Goal: Task Accomplishment & Management: Manage account settings

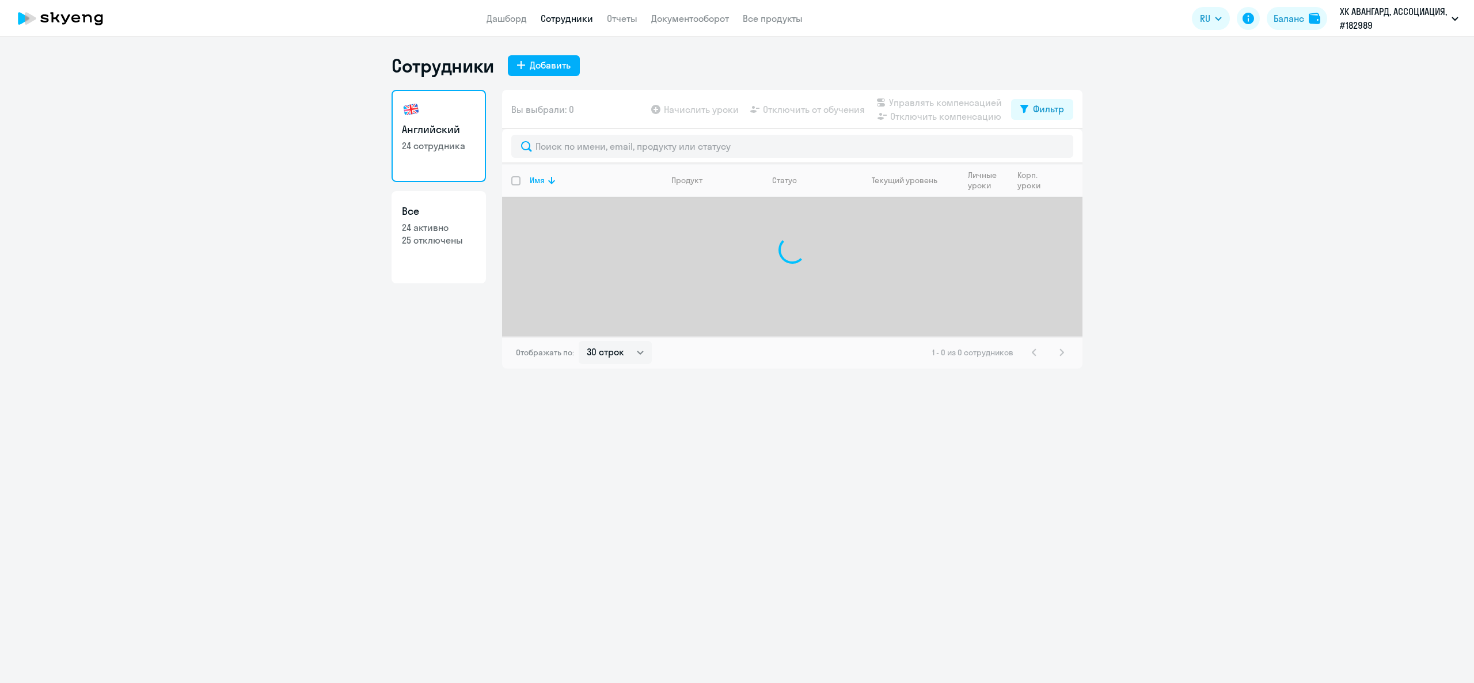
select select "30"
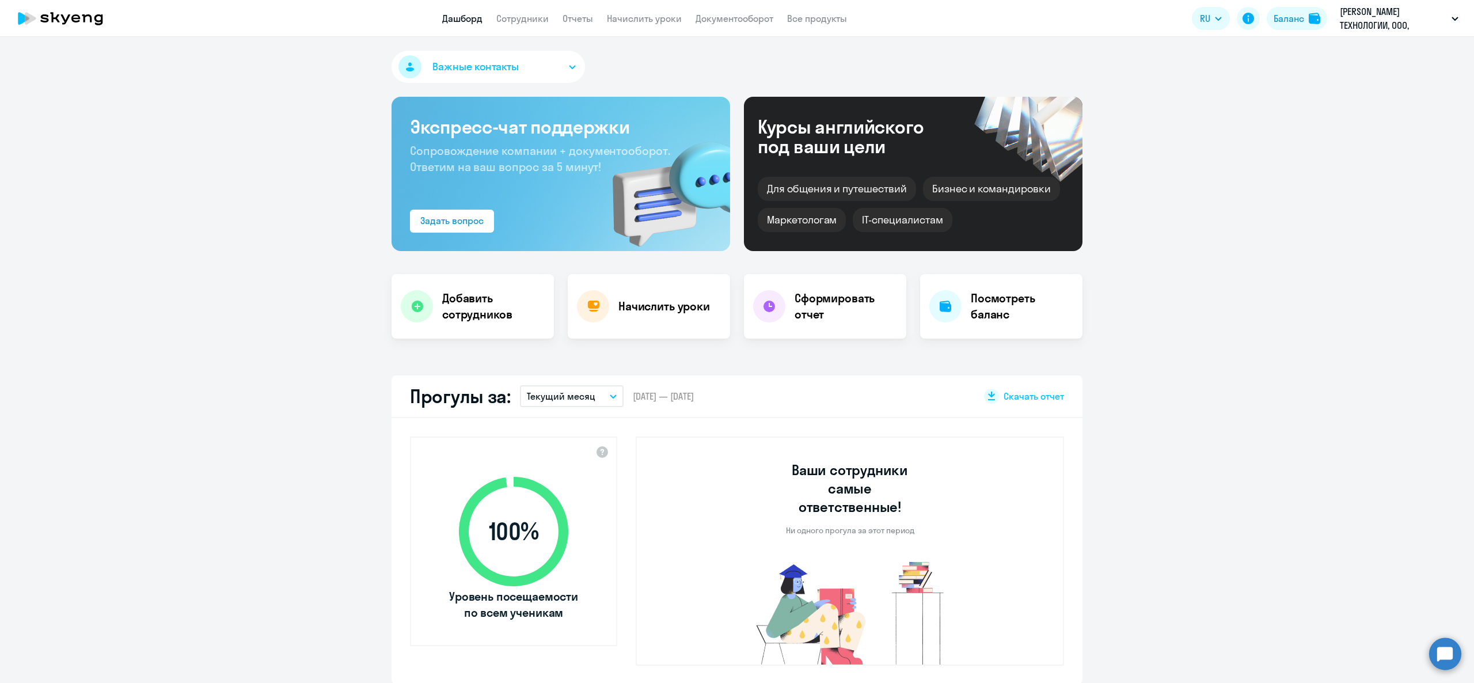
select select "30"
click at [500, 294] on h4 "Добавить сотрудников" at bounding box center [493, 306] width 103 height 32
select select "english_adult_not_native_speaker"
select select "3"
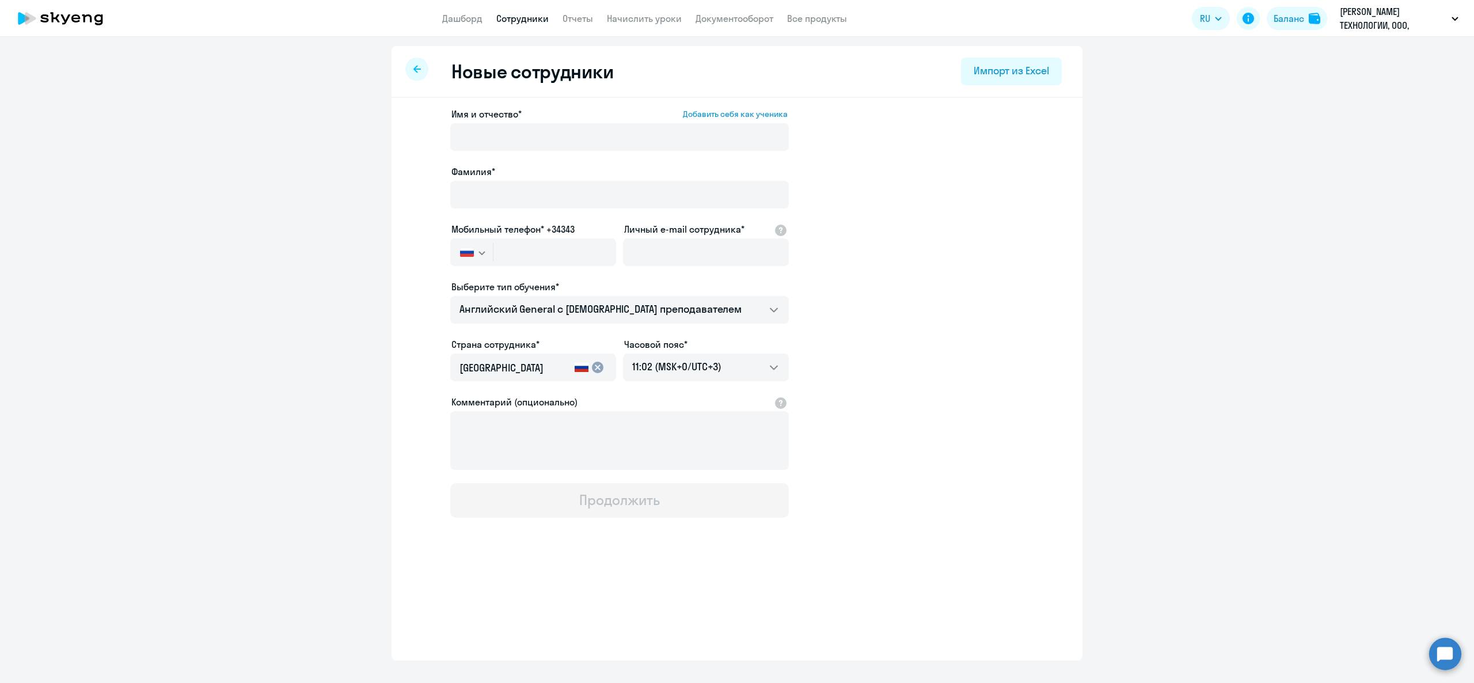
click at [465, 165] on label "Фамилия*" at bounding box center [473, 172] width 44 height 14
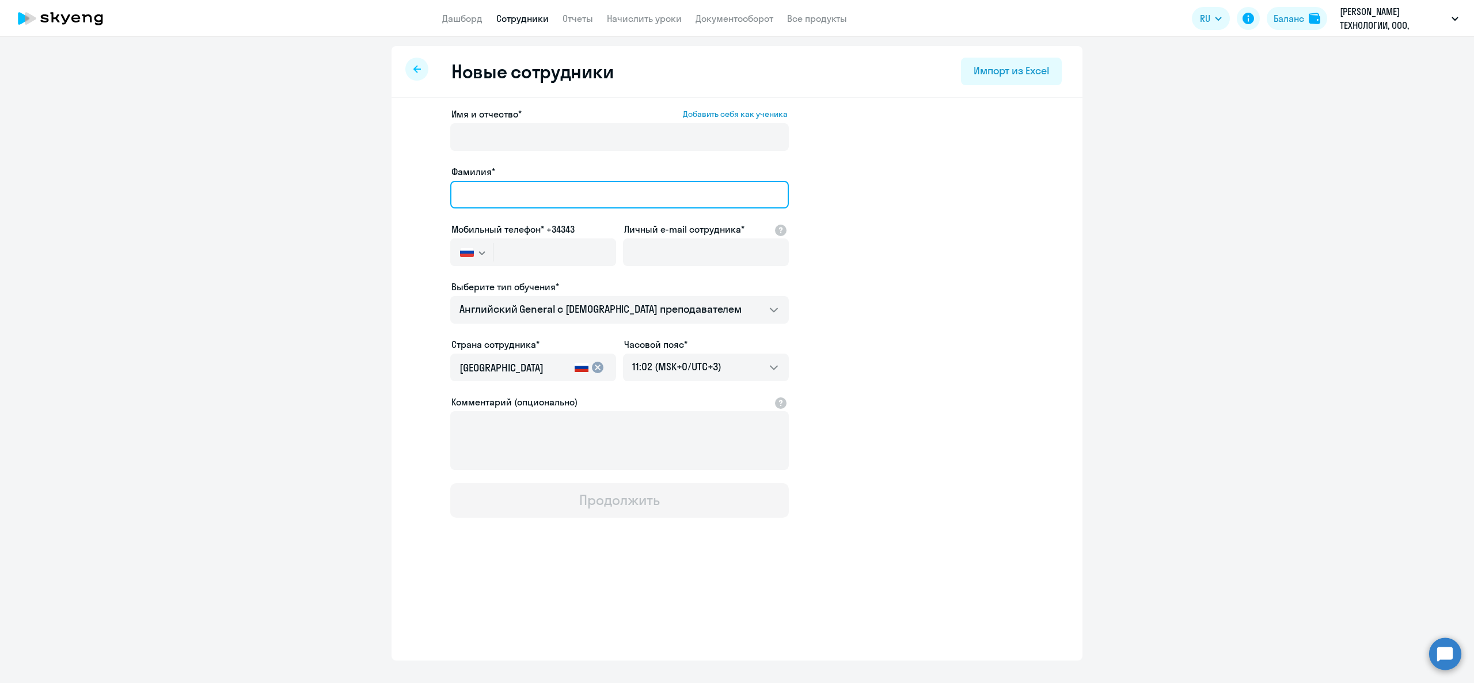
click at [465, 181] on input "Фамилия*" at bounding box center [619, 195] width 339 height 28
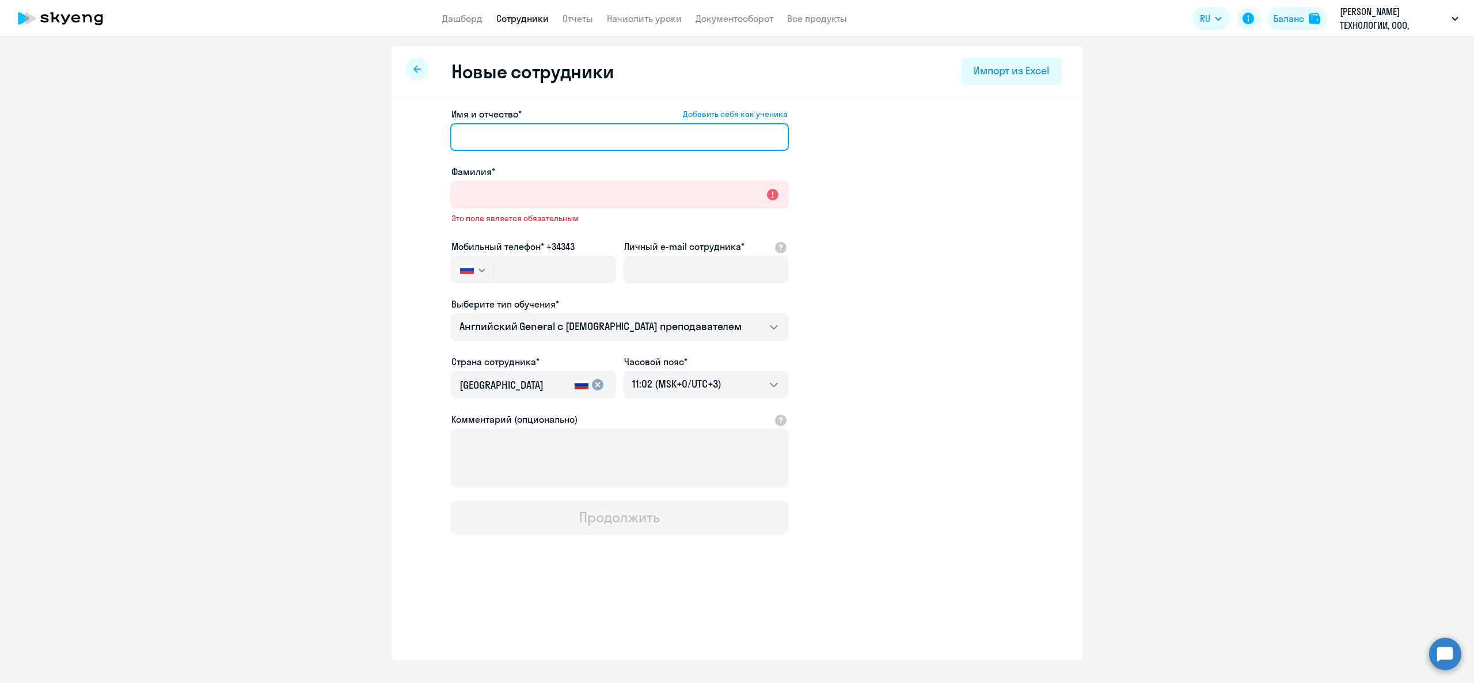
click at [466, 137] on input "Имя и отчество* Добавить себя как ученика" at bounding box center [619, 137] width 339 height 28
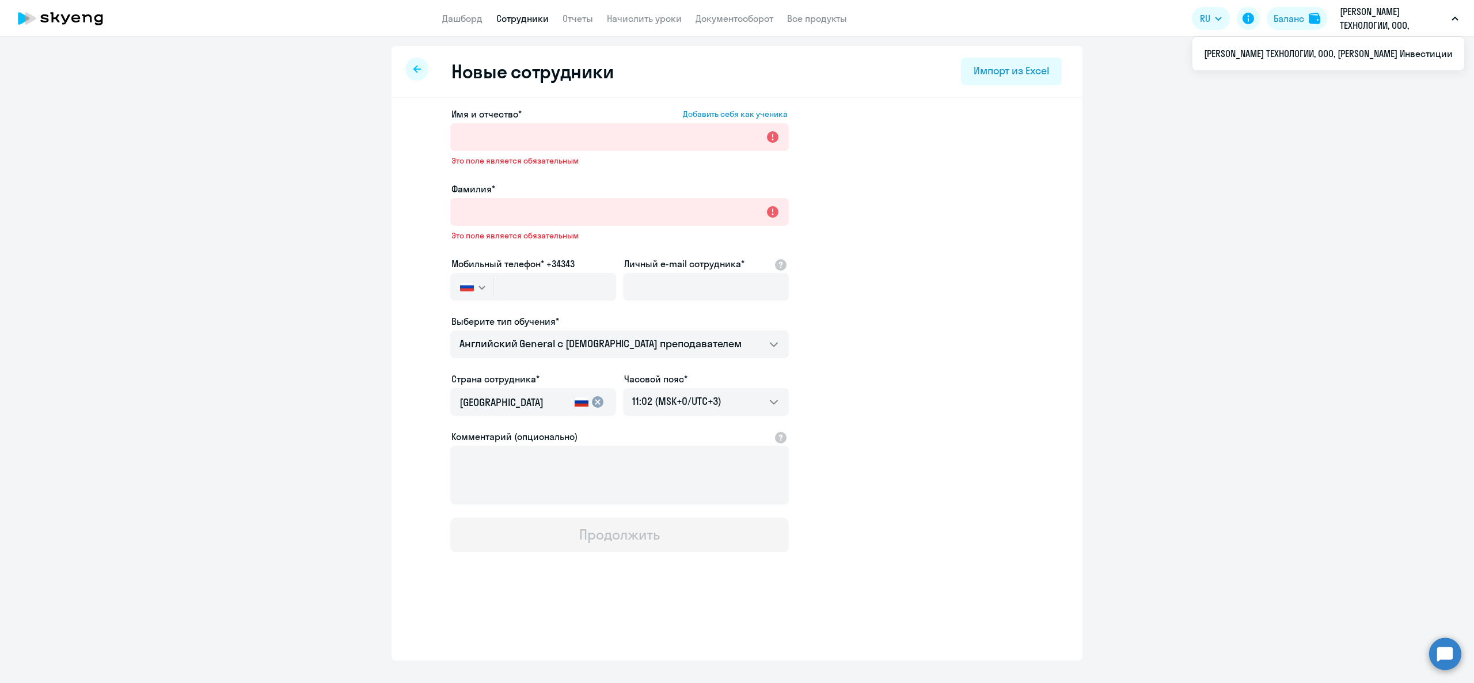
click at [662, 269] on label "Личный e-mail сотрудника*" at bounding box center [684, 264] width 120 height 14
click at [662, 273] on input "Личный e-mail сотрудника*" at bounding box center [706, 287] width 166 height 28
paste input "[EMAIL_ADDRESS][PERSON_NAME][DOMAIN_NAME]"
type input "[EMAIL_ADDRESS][PERSON_NAME][DOMAIN_NAME]"
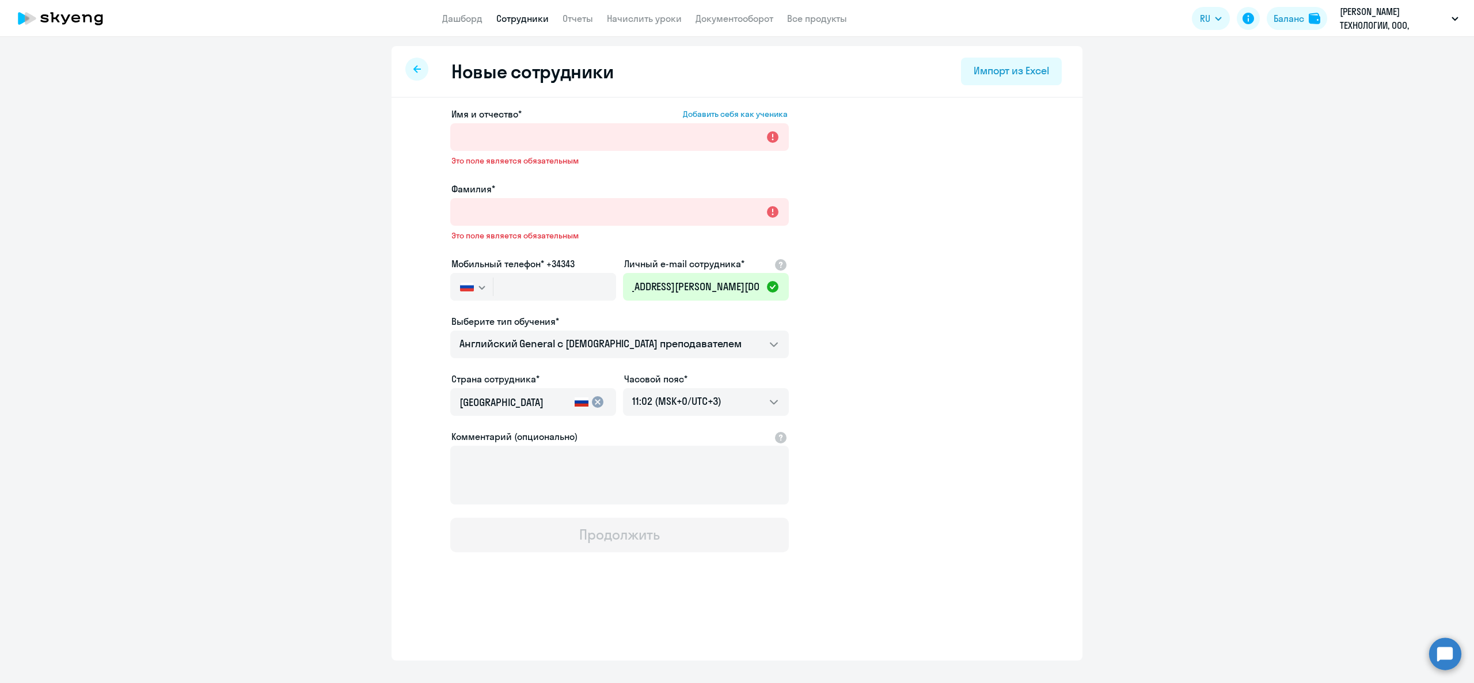
scroll to position [0, 0]
click at [524, 281] on input "text" at bounding box center [554, 287] width 123 height 28
paste input "[PHONE_NUMBER]"
type input "[PHONE_NUMBER]"
click at [526, 188] on div "Фамилия*" at bounding box center [619, 189] width 339 height 14
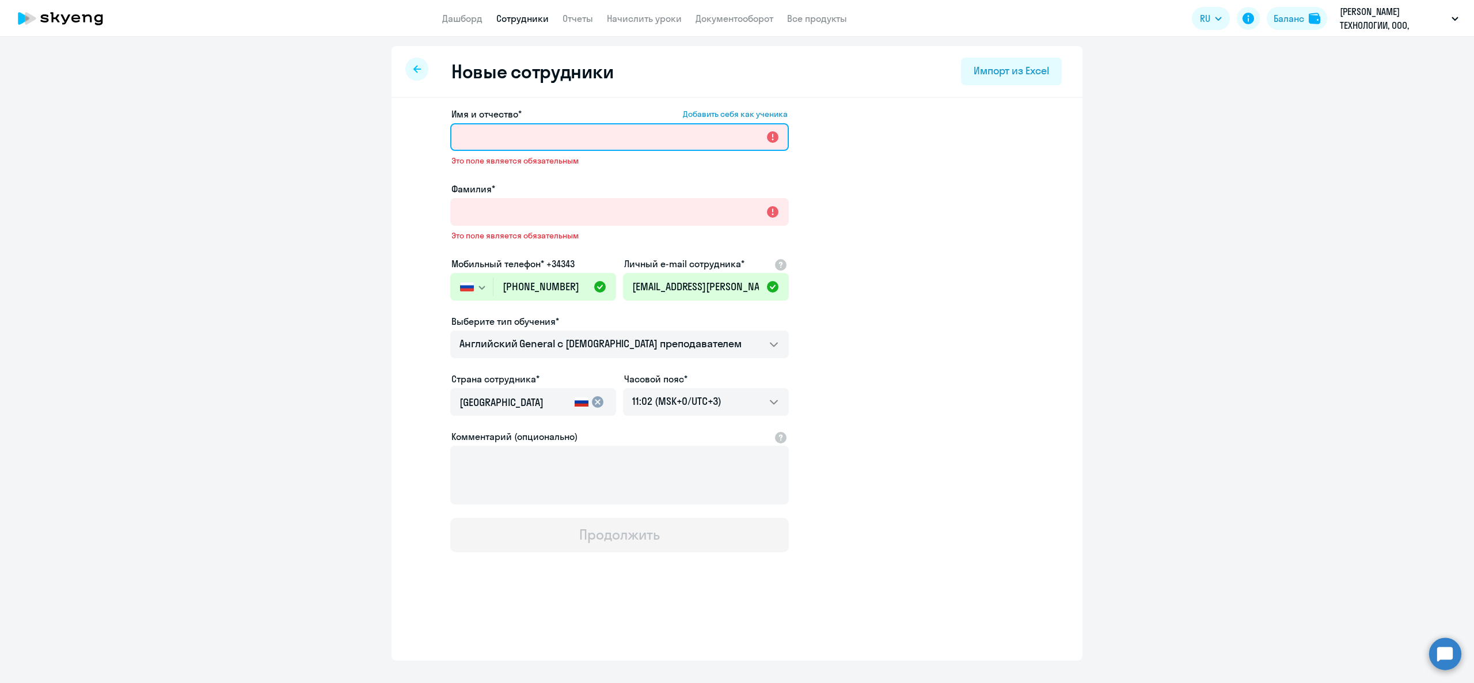
click at [510, 142] on input "Имя и отчество* Добавить себя как ученика" at bounding box center [619, 137] width 339 height 28
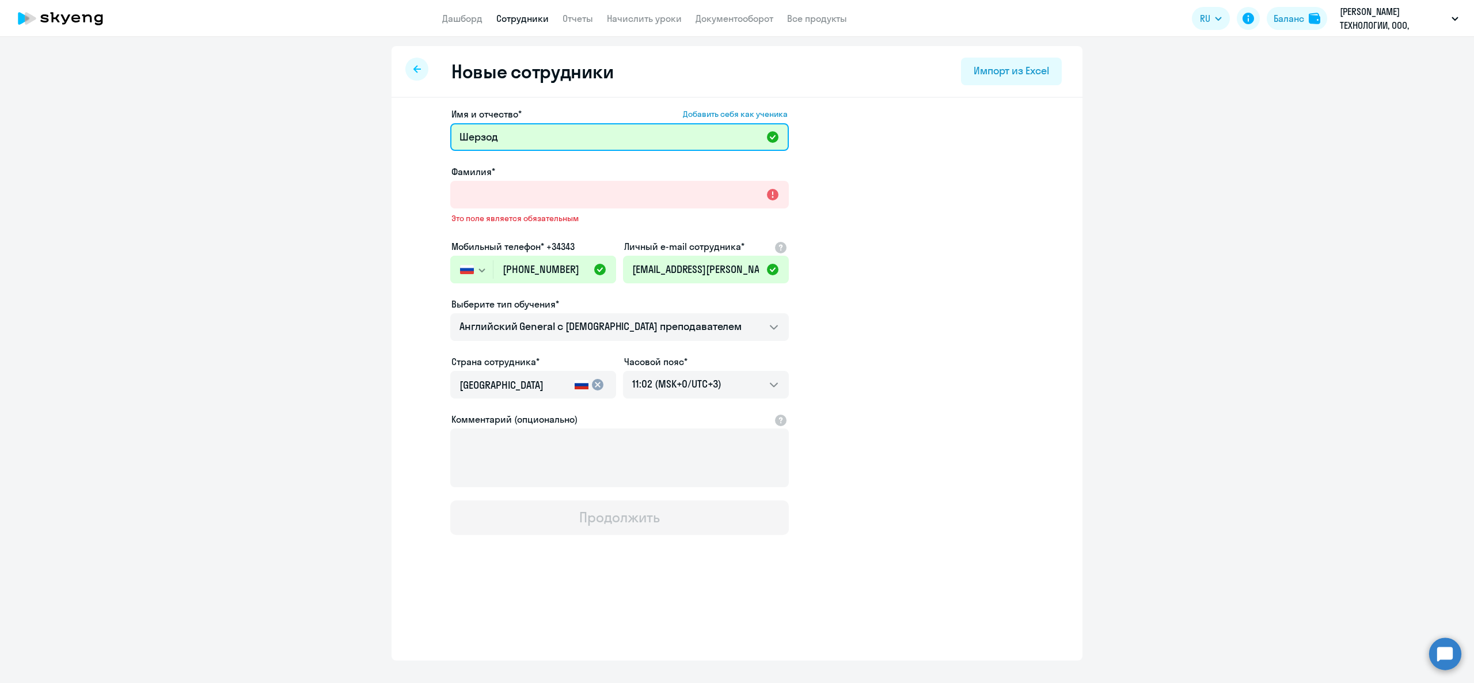
type input "Шерзод"
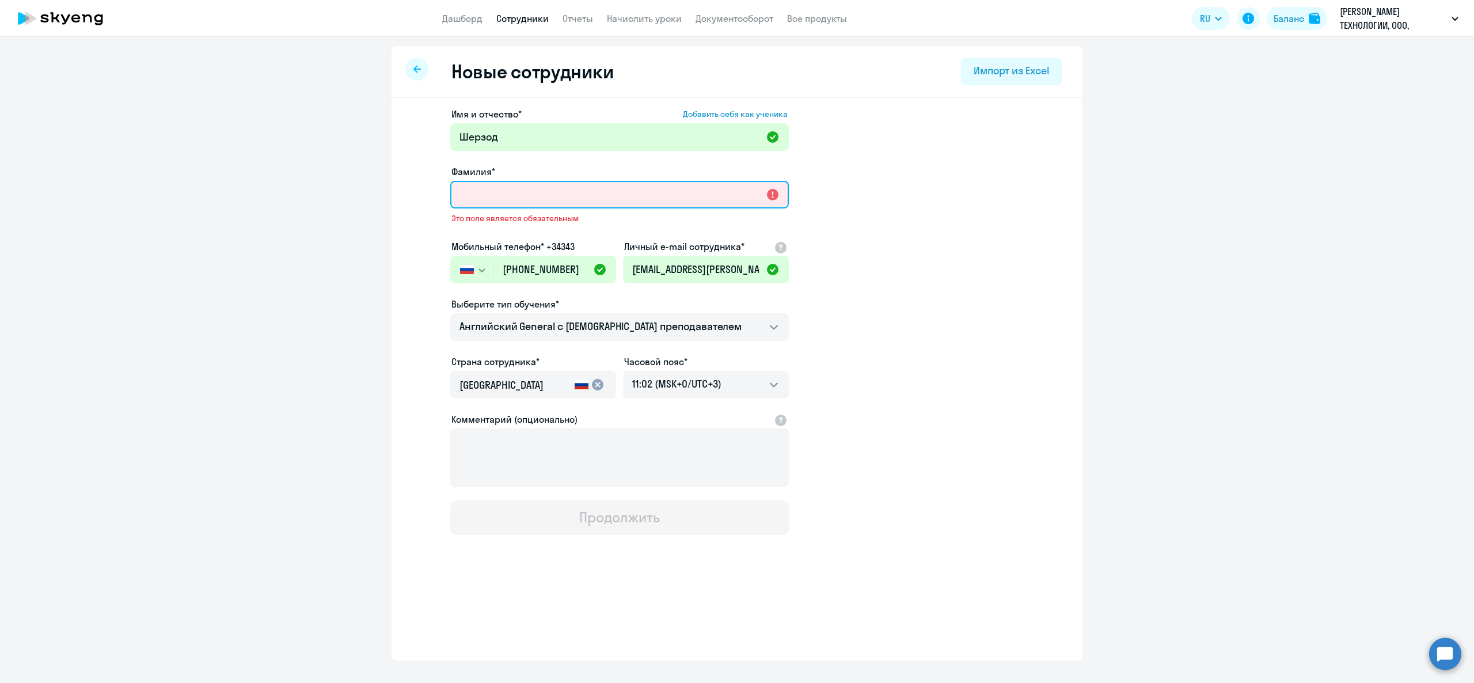
click at [522, 195] on input "Фамилия*" at bounding box center [619, 195] width 339 height 28
paste input "[PERSON_NAME]"
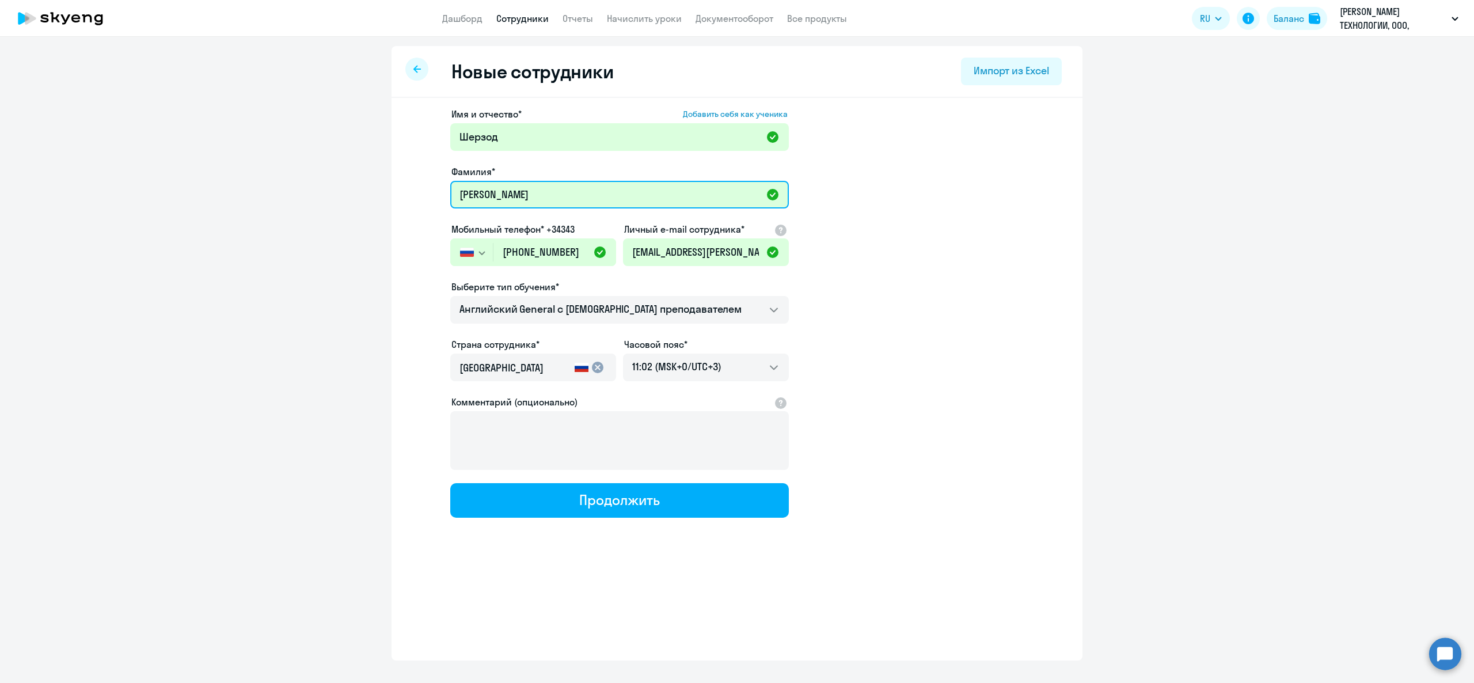
type input "[PERSON_NAME]"
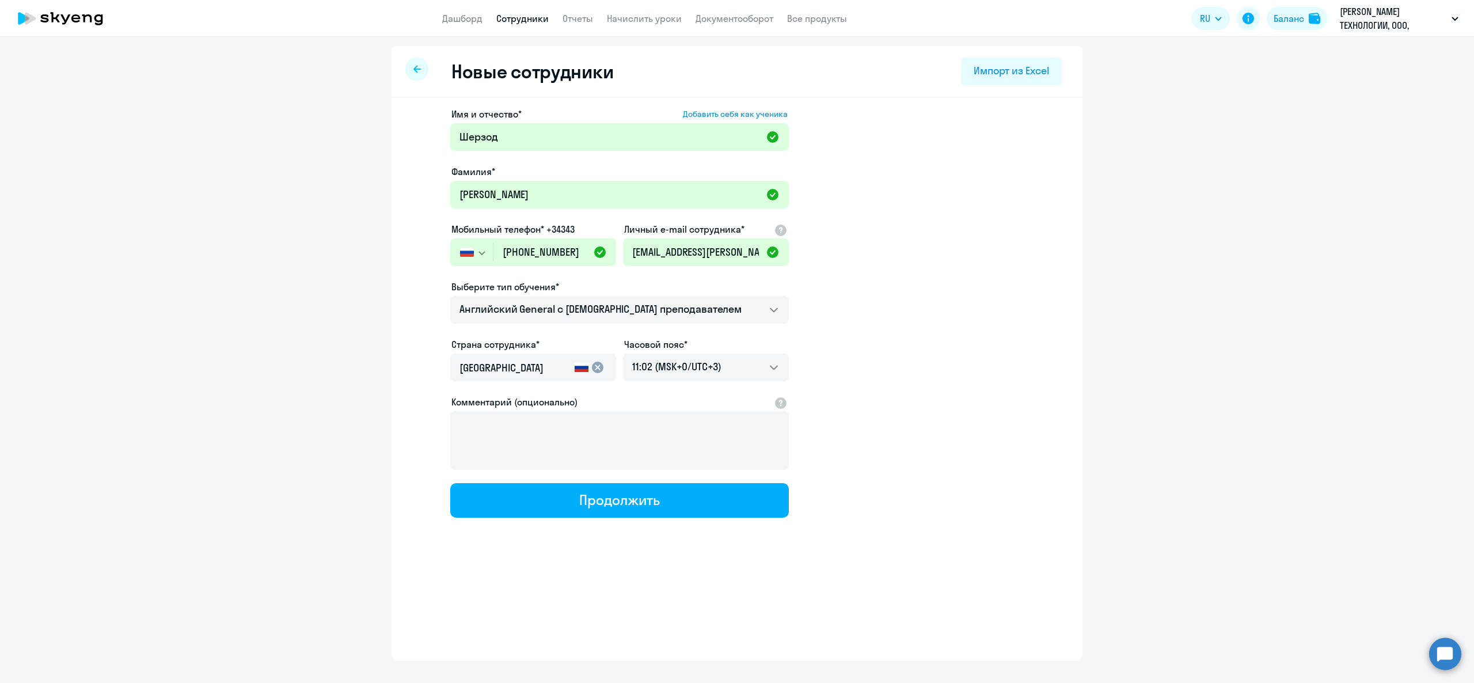
click at [942, 253] on app-new-student-form "Имя и отчество* Добавить себя как ученика [PERSON_NAME]* [PERSON_NAME] Мобильны…" at bounding box center [737, 312] width 654 height 411
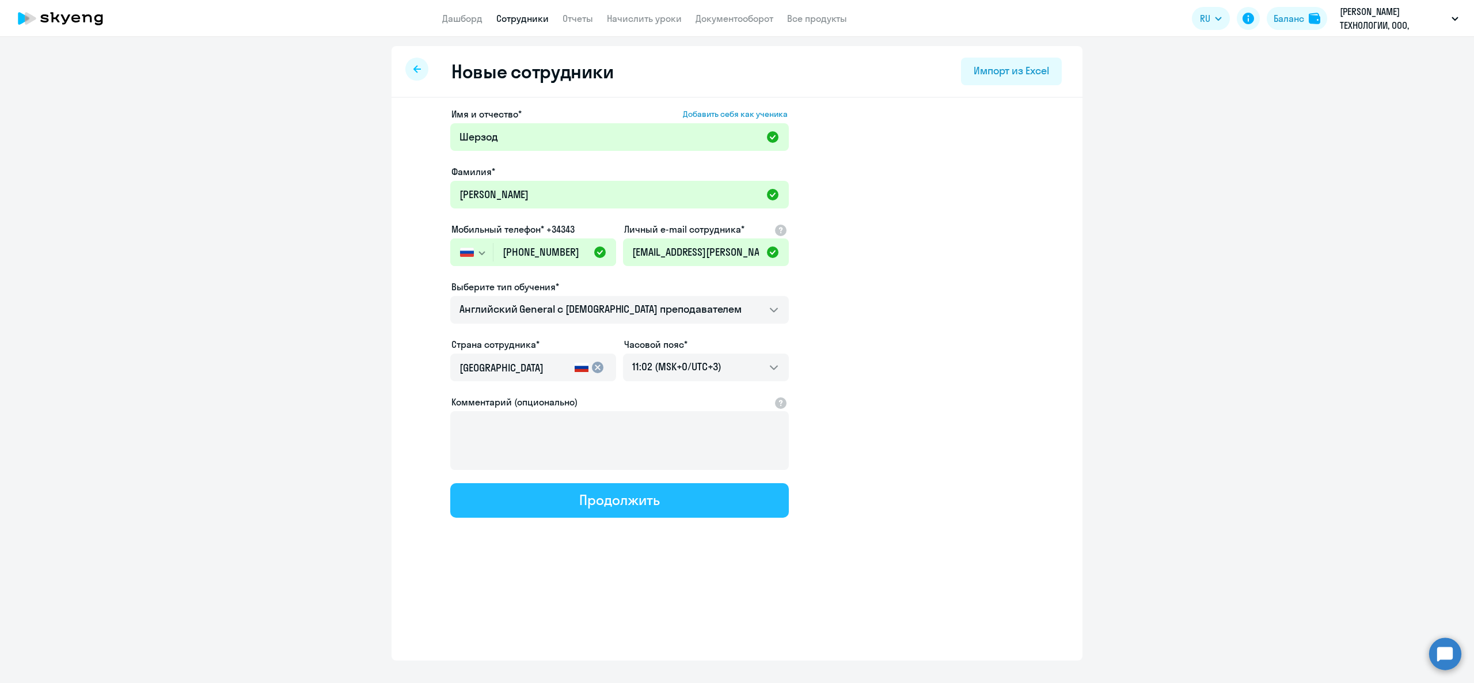
click at [599, 511] on button "Продолжить" at bounding box center [619, 500] width 339 height 35
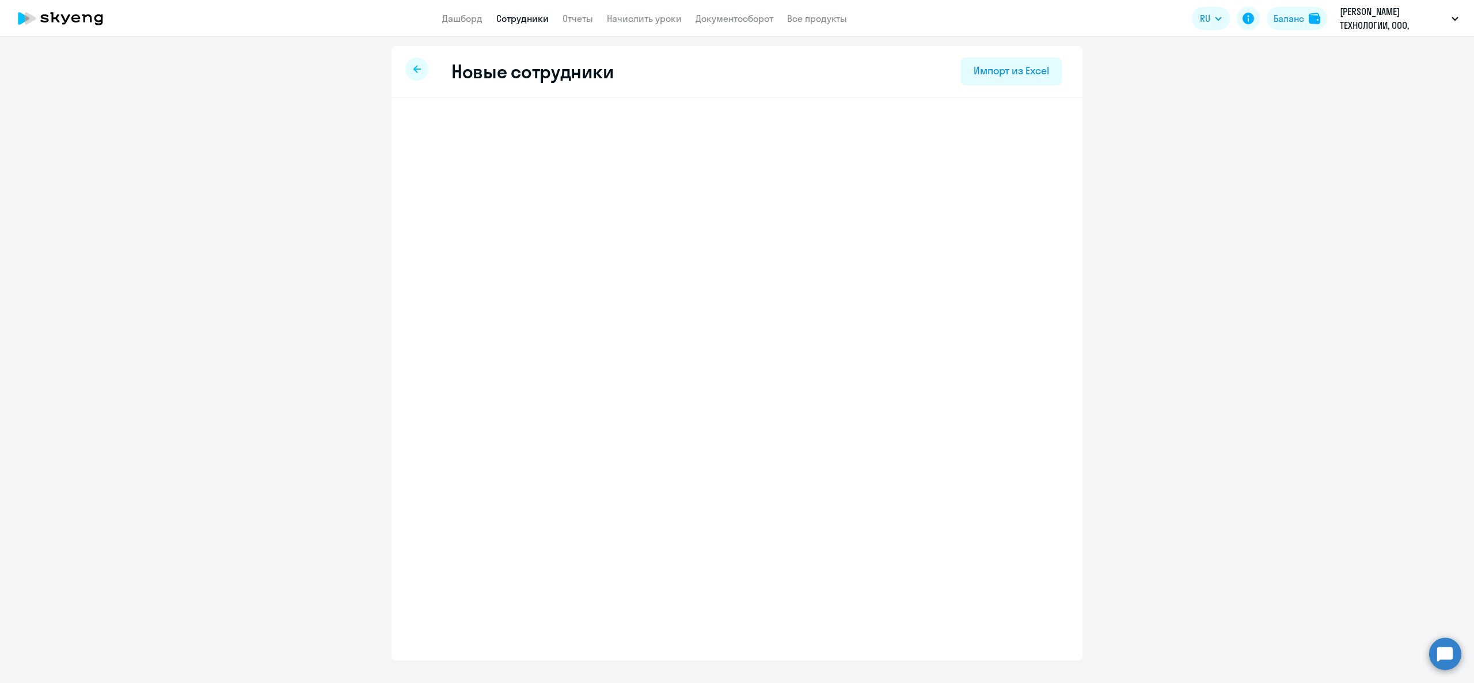
select select "english_adult_not_native_speaker"
select select "3"
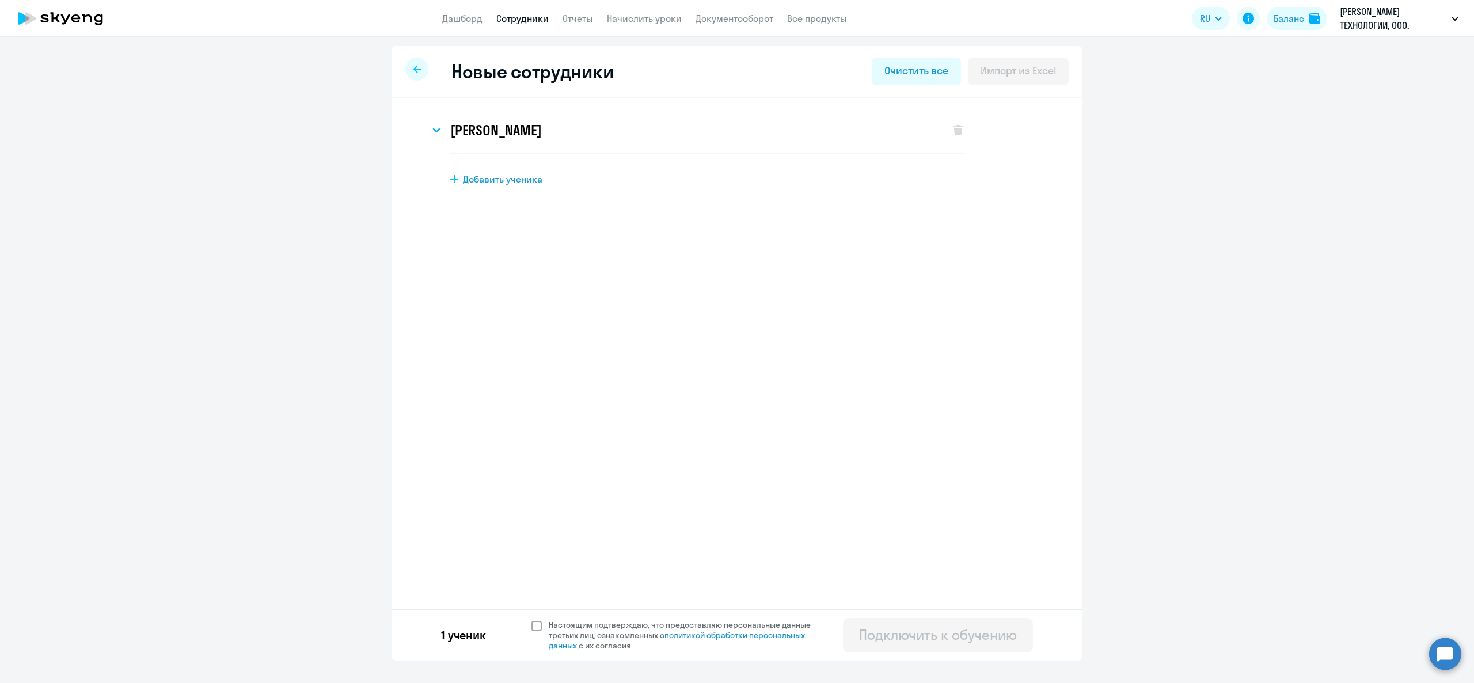
click at [533, 624] on span at bounding box center [537, 626] width 10 height 10
click at [532, 620] on input "Настоящим подтверждаю, что предоставляю персональные данные третьих лиц, ознако…" at bounding box center [531, 619] width 1 height 1
checkbox input "true"
click at [989, 638] on div "Подключить к обучению" at bounding box center [938, 634] width 158 height 18
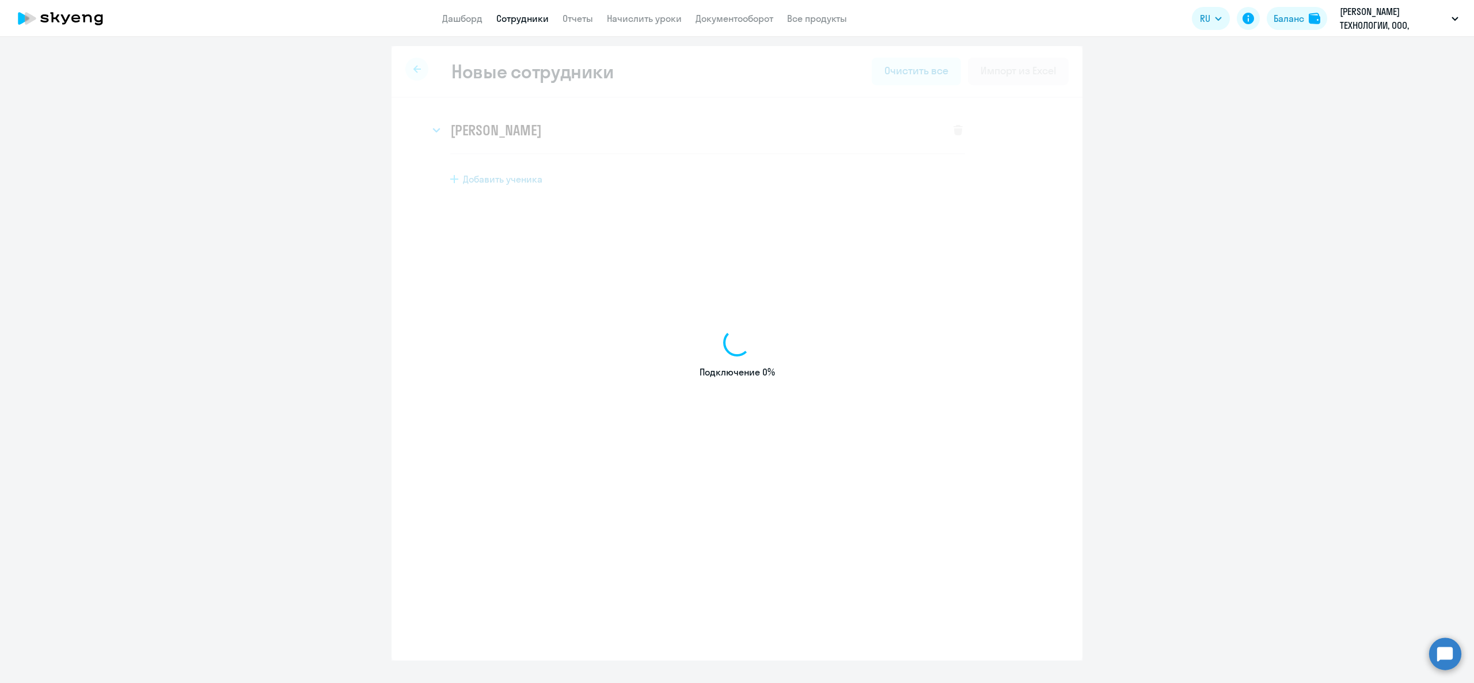
select select "english_adult_not_native_speaker"
select select "3"
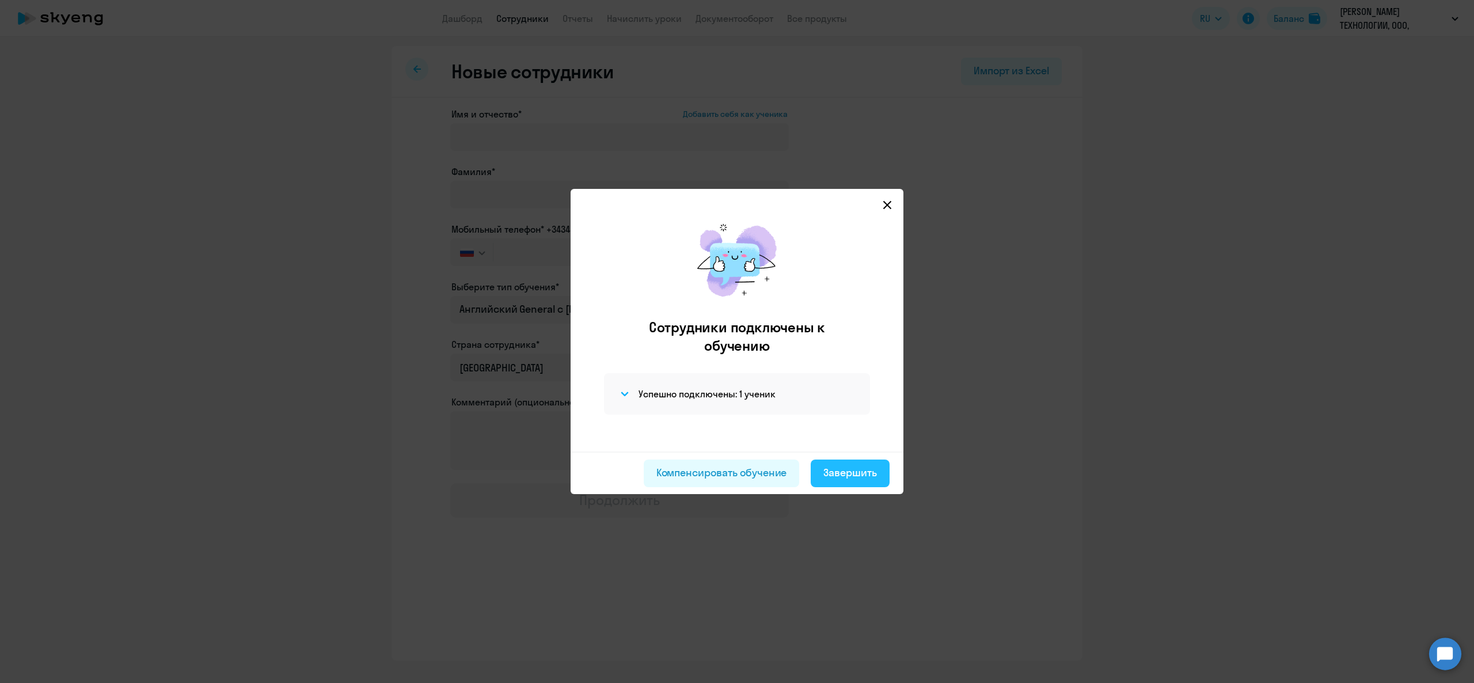
click at [840, 471] on div "Завершить" at bounding box center [850, 472] width 54 height 15
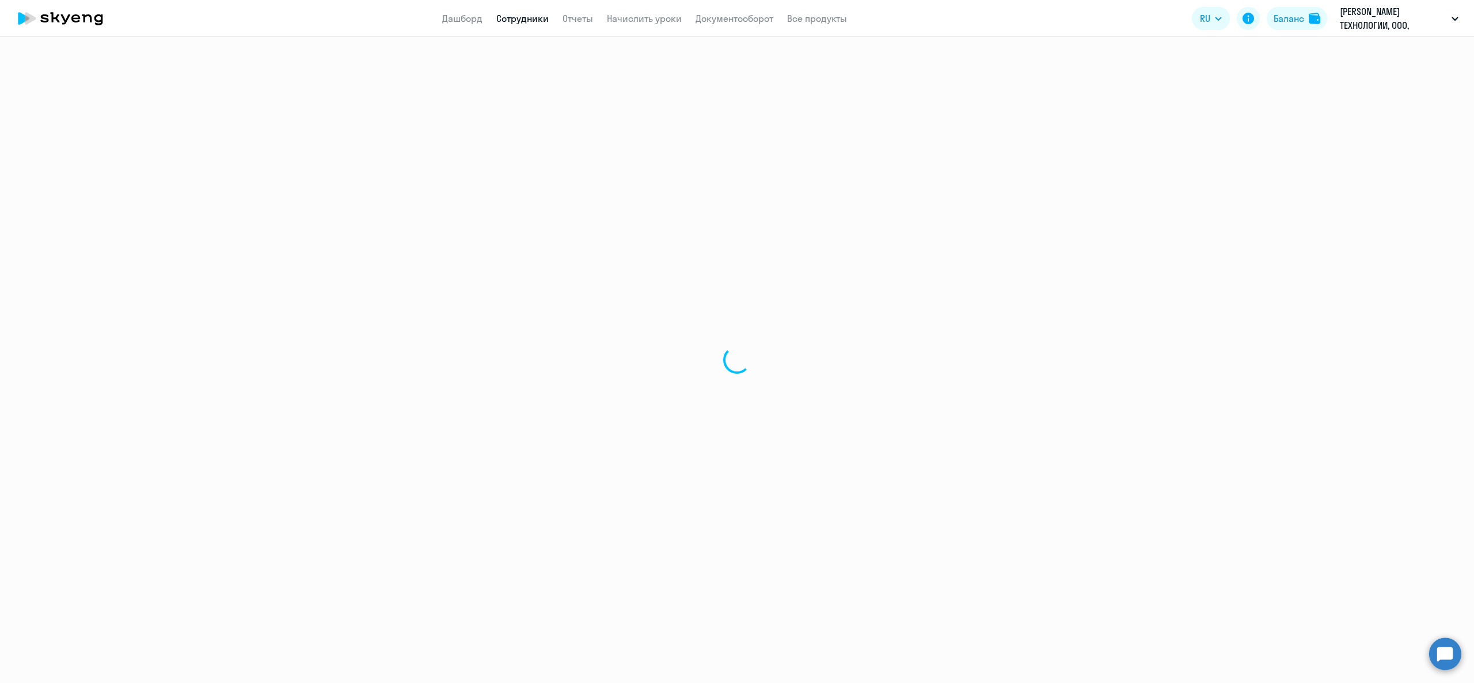
select select "30"
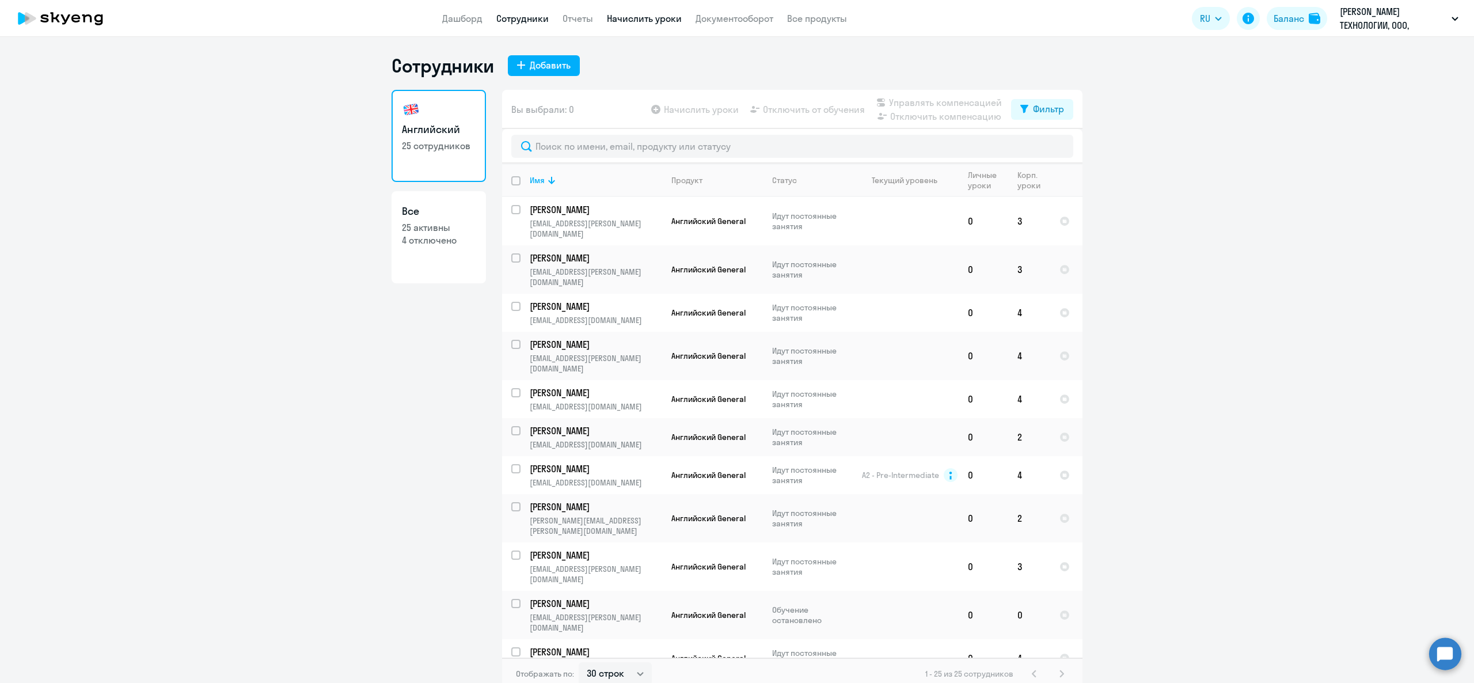
click at [628, 14] on link "Начислить уроки" at bounding box center [644, 19] width 75 height 12
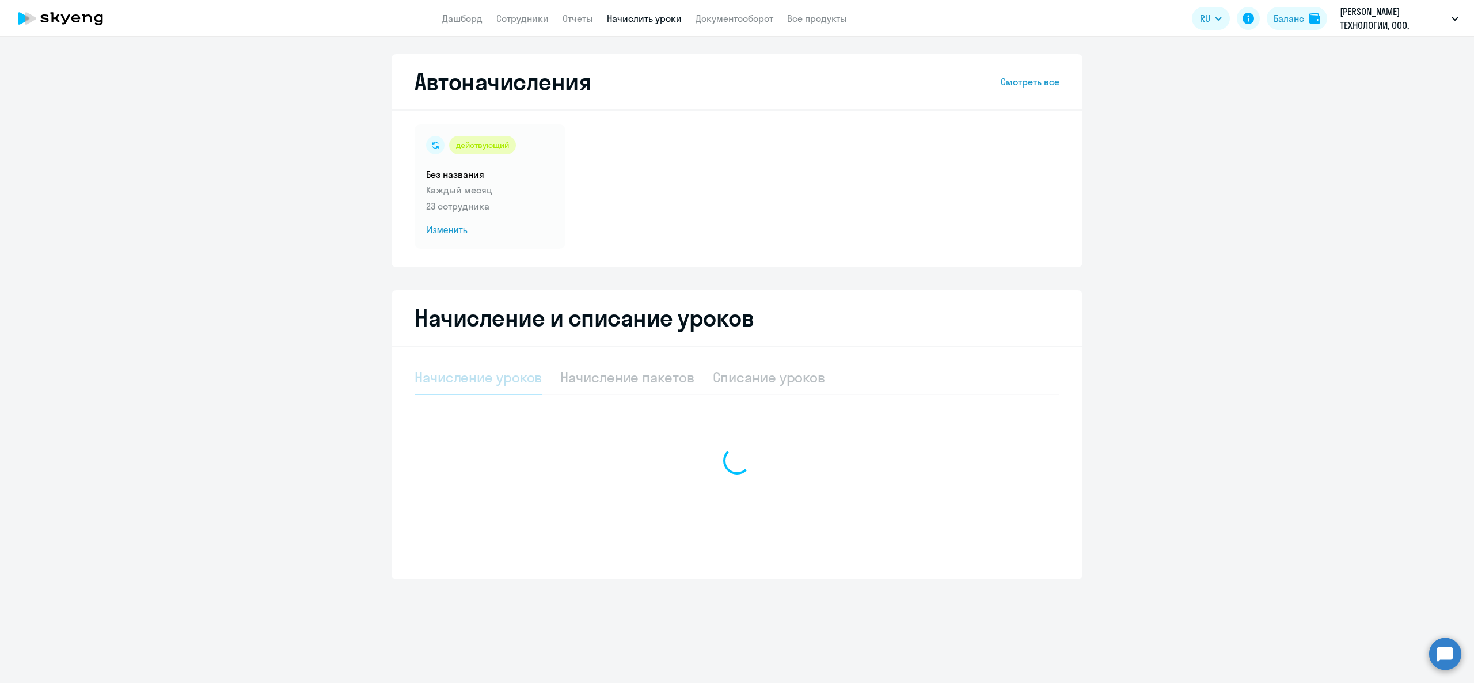
select select "10"
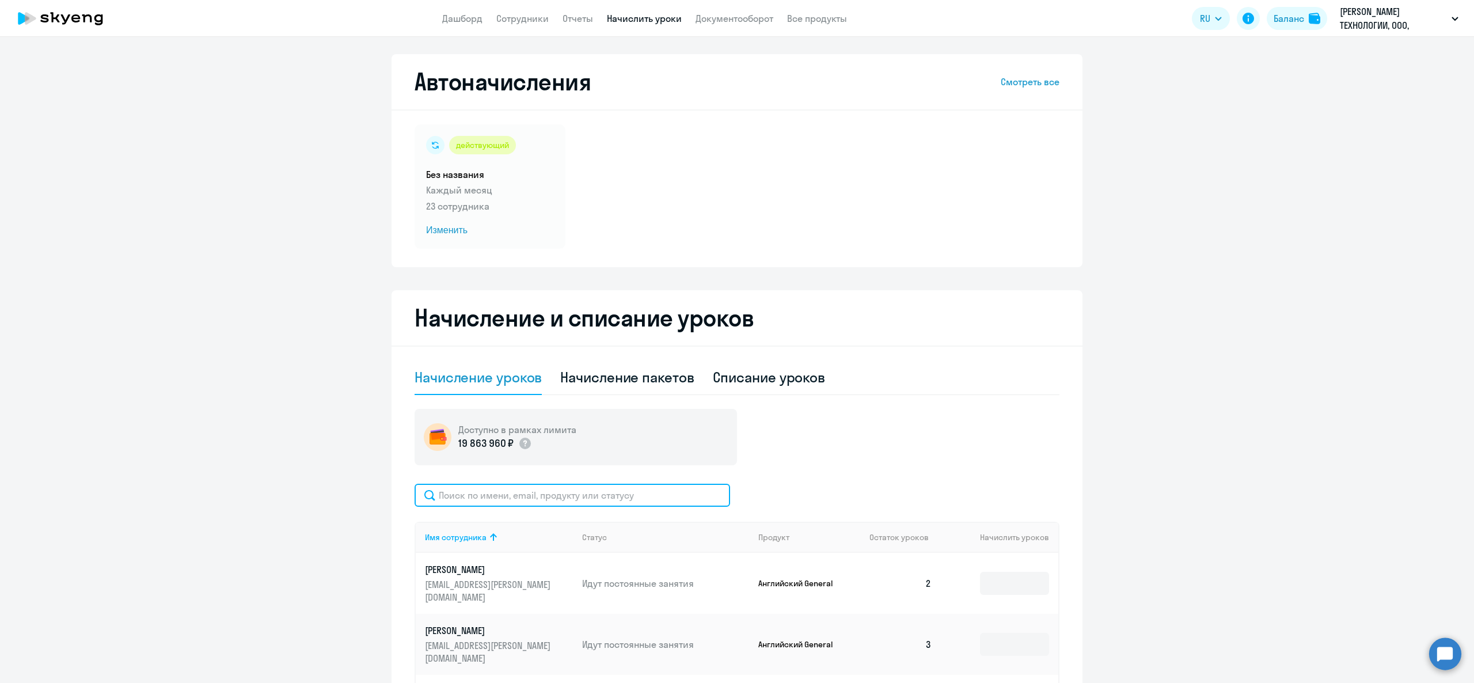
click at [500, 496] on input "text" at bounding box center [573, 495] width 316 height 23
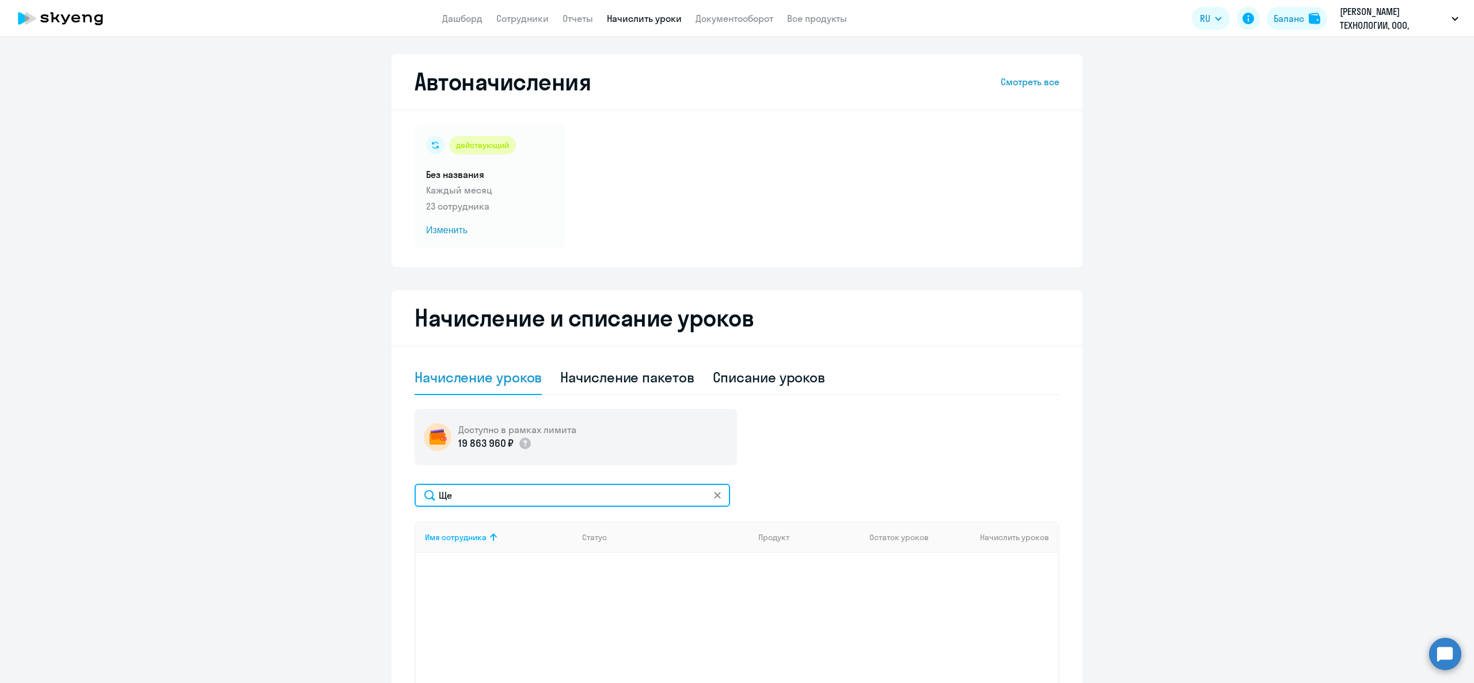
type input "Щ"
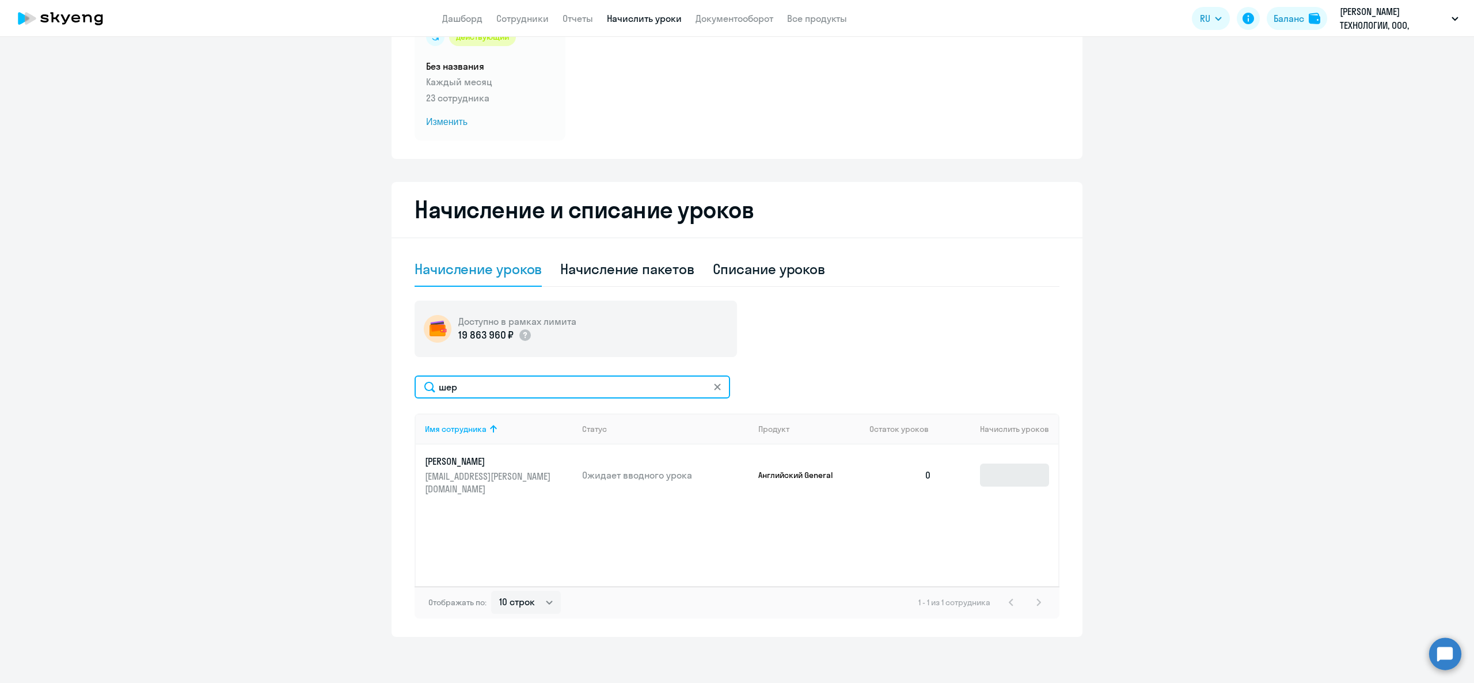
type input "шер"
click at [989, 469] on input at bounding box center [1014, 475] width 69 height 23
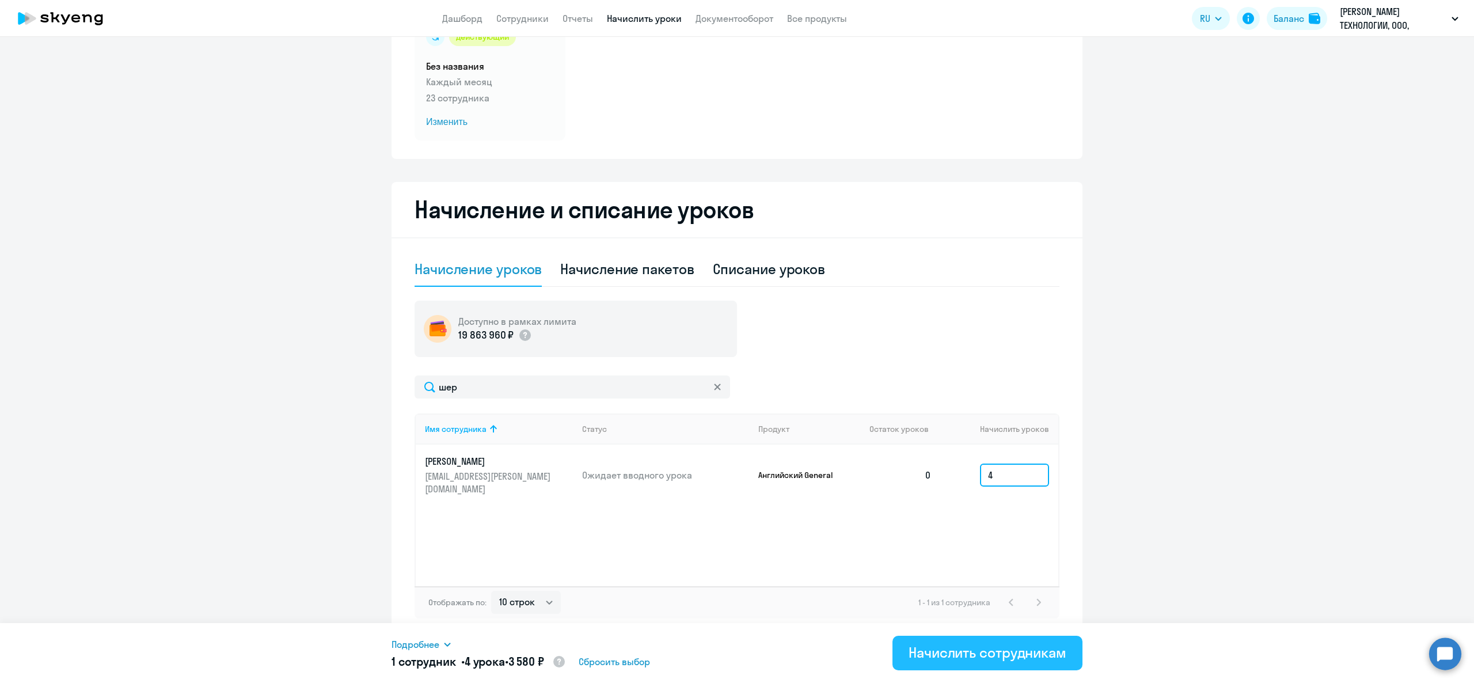
type input "4"
click at [992, 644] on div "Начислить сотрудникам" at bounding box center [988, 652] width 158 height 18
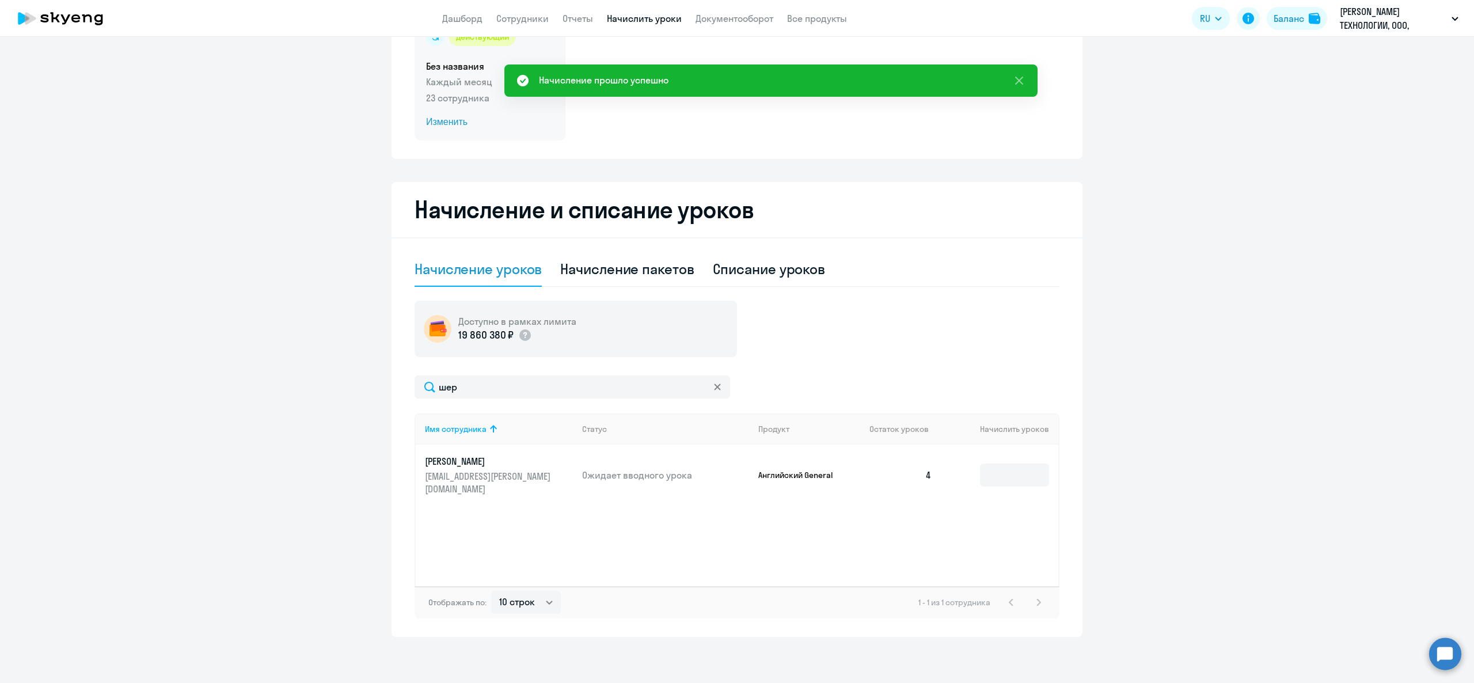
click at [463, 101] on p "23 сотрудника" at bounding box center [490, 98] width 128 height 14
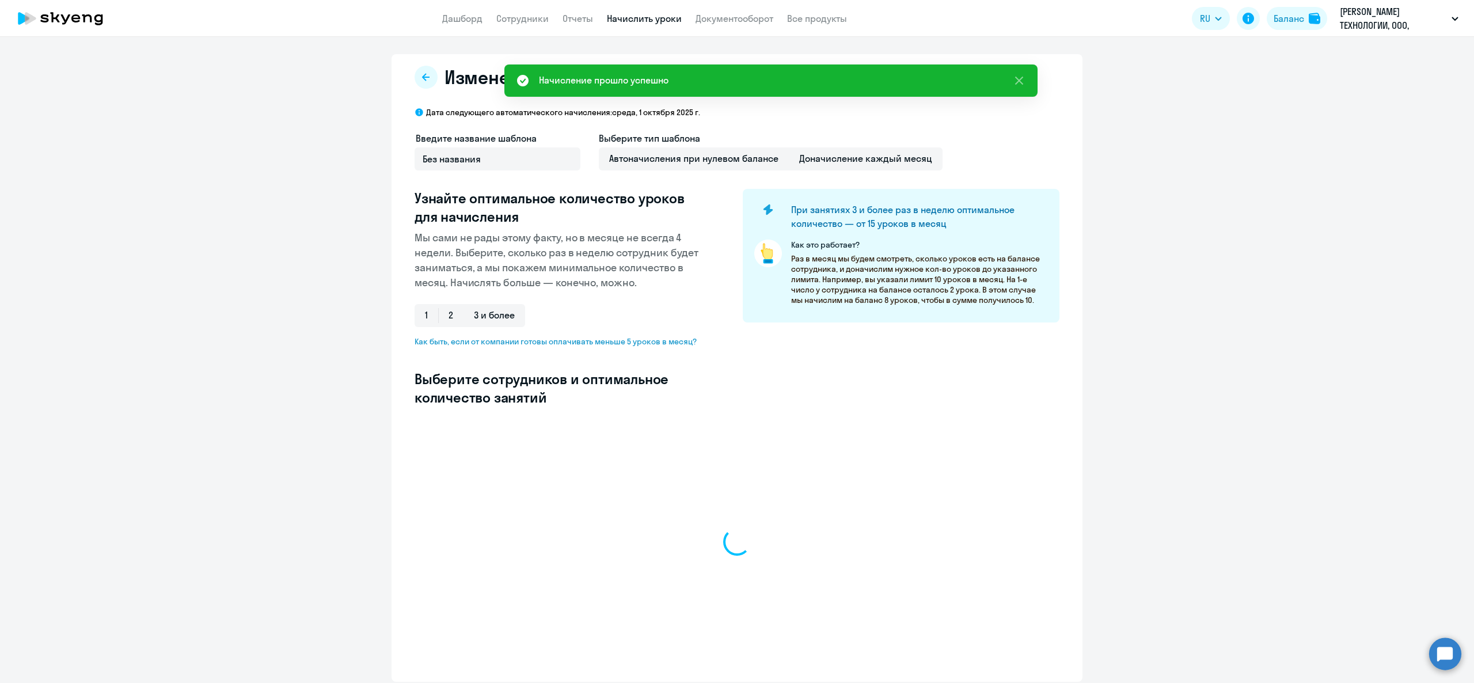
select select "10"
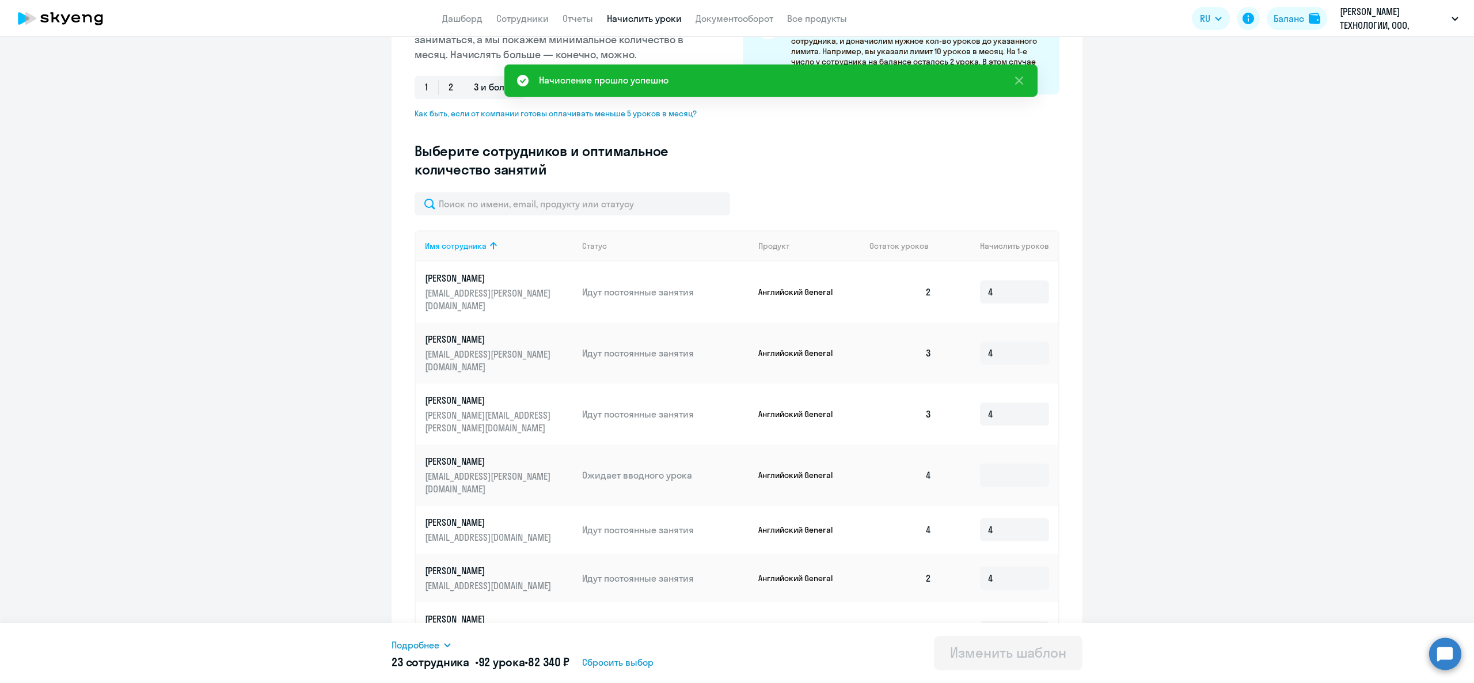
scroll to position [230, 0]
click at [492, 176] on div "Введите название шаблона Без названия Выберите тип шаблона Автоначисления при н…" at bounding box center [737, 45] width 645 height 289
click at [491, 195] on input "text" at bounding box center [573, 201] width 316 height 23
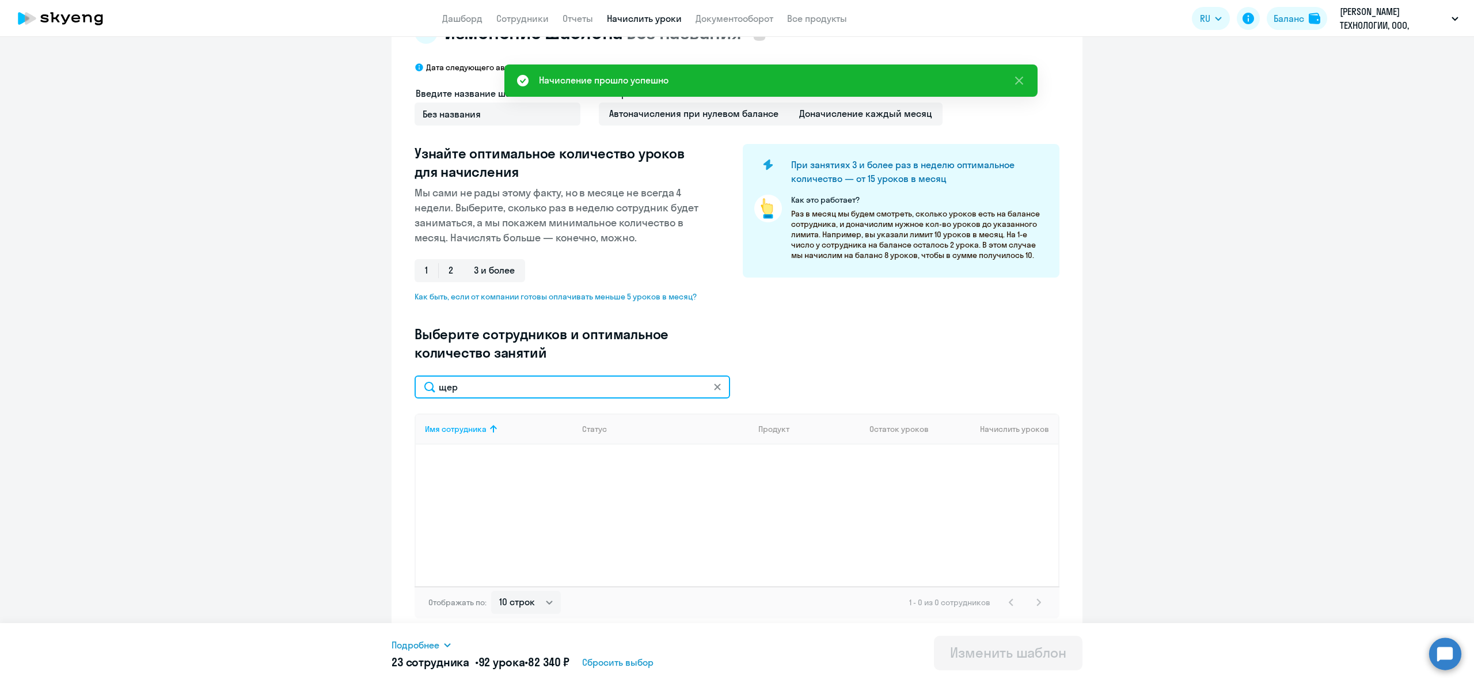
scroll to position [44, 0]
type input "щ"
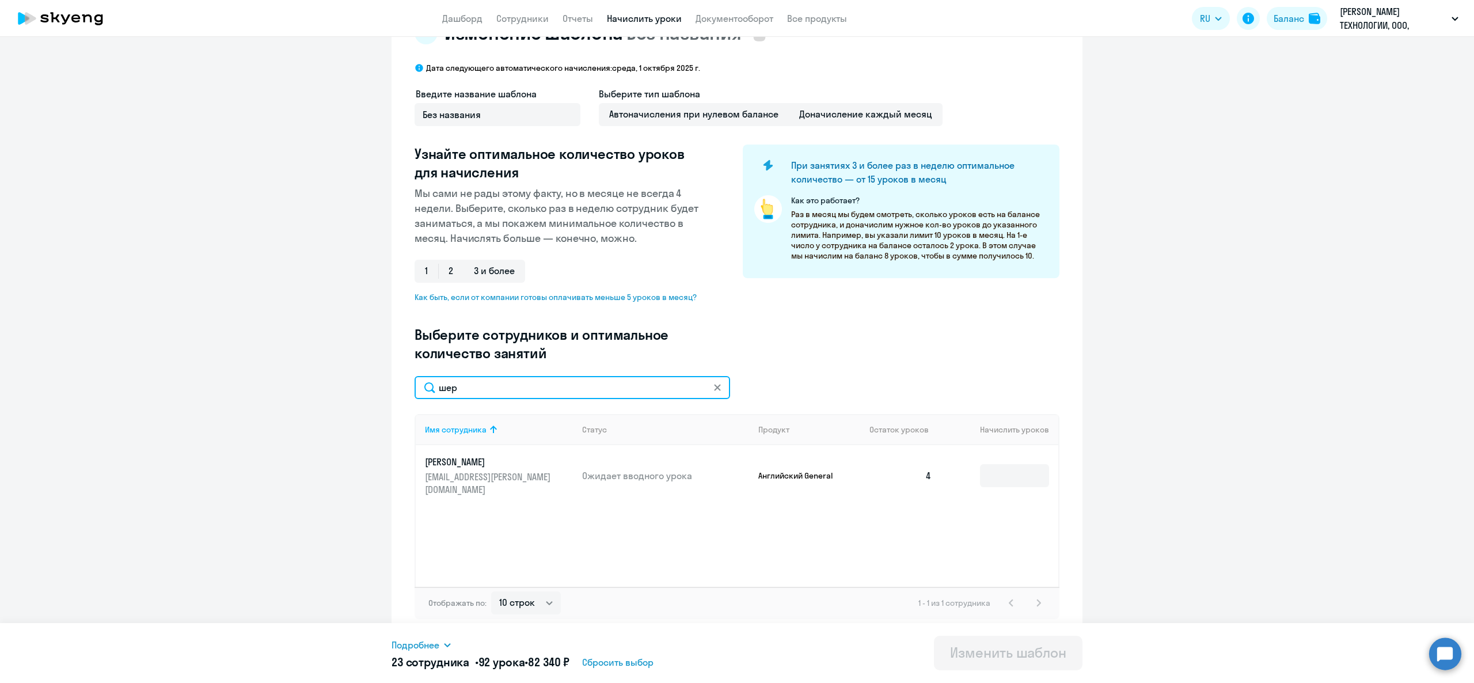
type input "шер"
click at [989, 449] on td at bounding box center [999, 475] width 117 height 61
click at [1000, 472] on input at bounding box center [1014, 475] width 69 height 23
type input "4"
drag, startPoint x: 1049, startPoint y: 660, endPoint x: 1004, endPoint y: 674, distance: 47.2
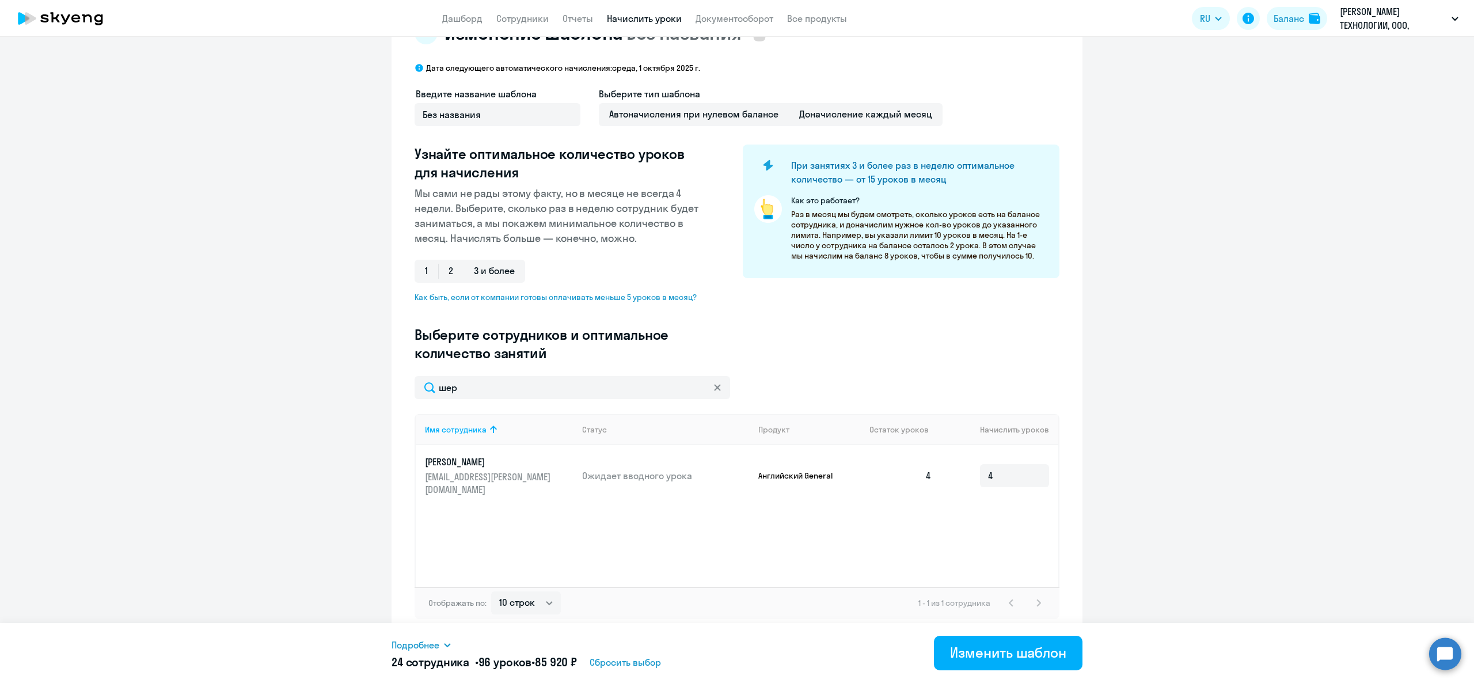
click at [1051, 660] on div "Изменить шаблон" at bounding box center [1008, 652] width 116 height 18
